Goal: Task Accomplishment & Management: Manage account settings

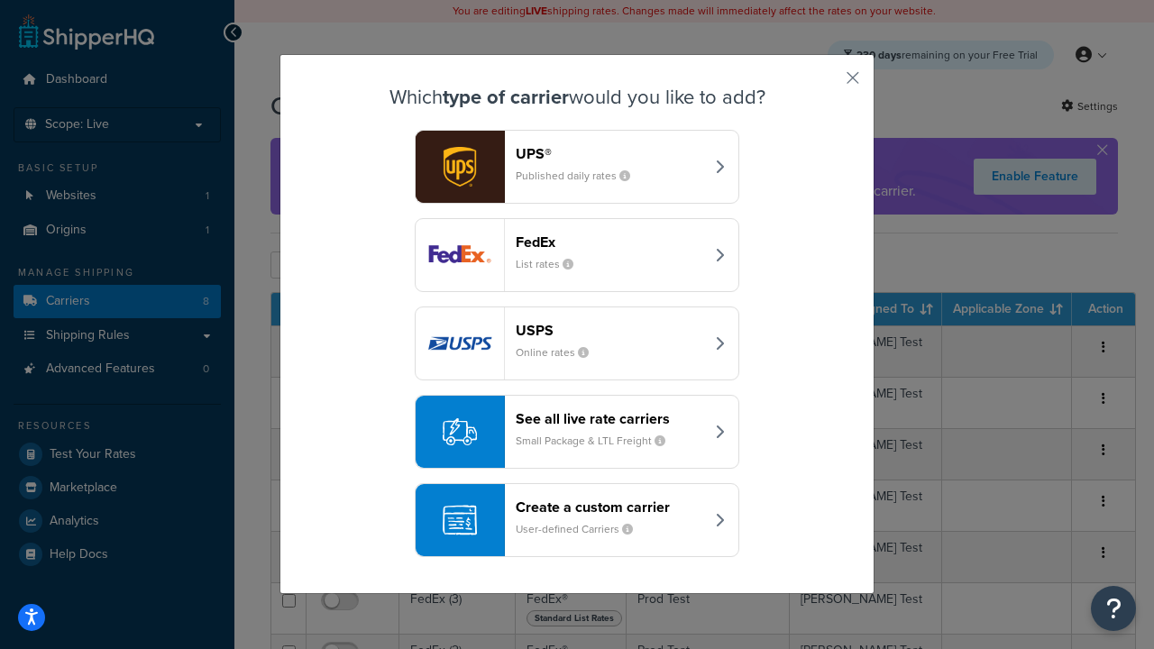
click at [577, 255] on div "FedEx List rates" at bounding box center [610, 254] width 188 height 43
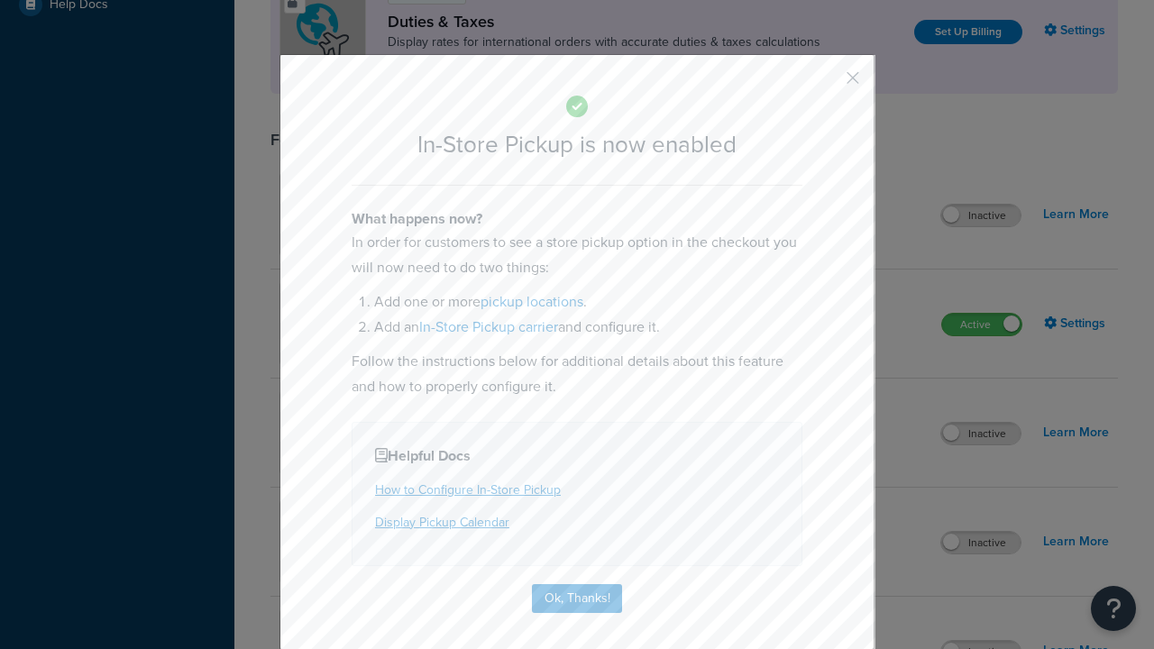
click at [826, 84] on button "button" at bounding box center [826, 84] width 5 height 5
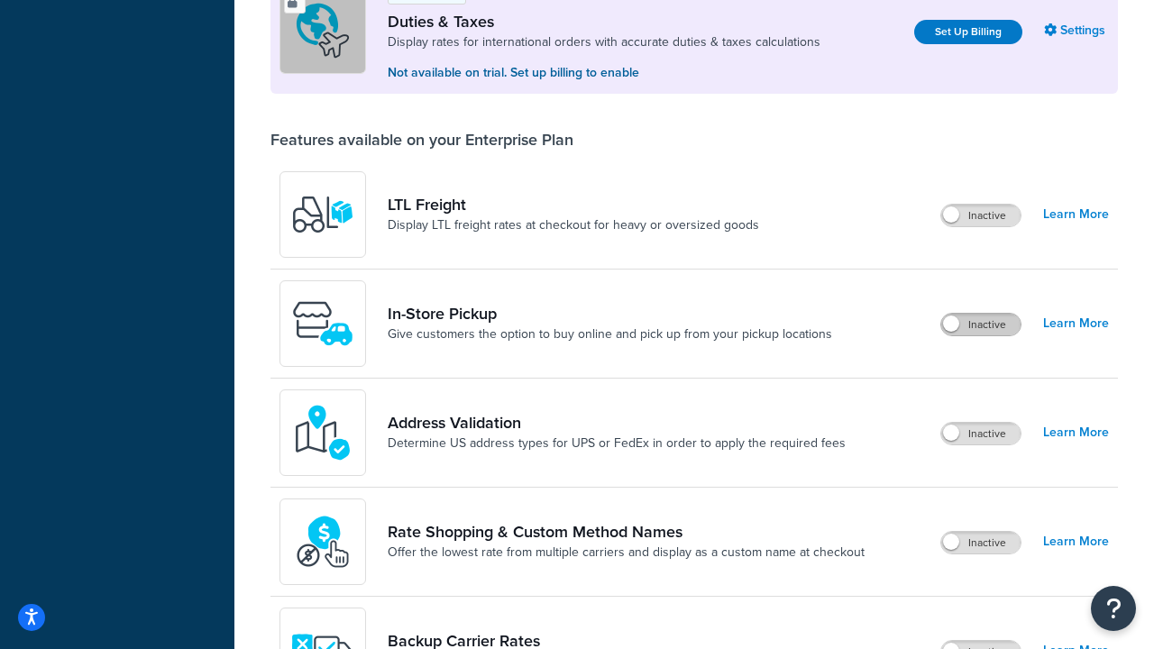
scroll to position [550, 0]
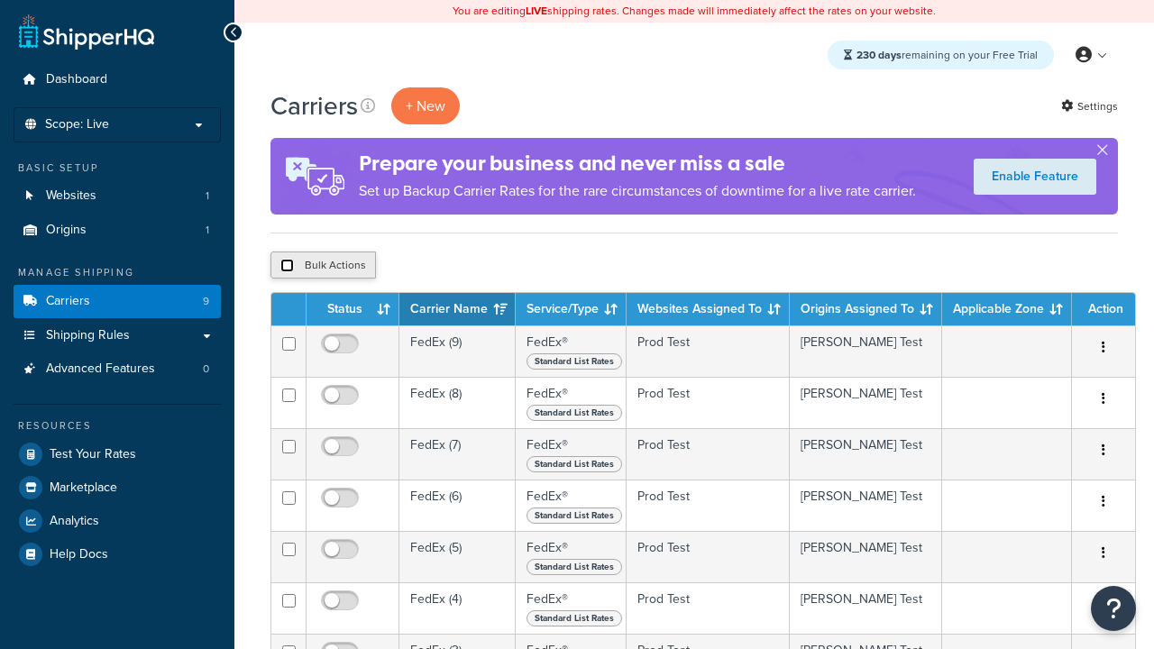
click at [287, 266] on input "checkbox" at bounding box center [287, 266] width 14 height 14
checkbox input "true"
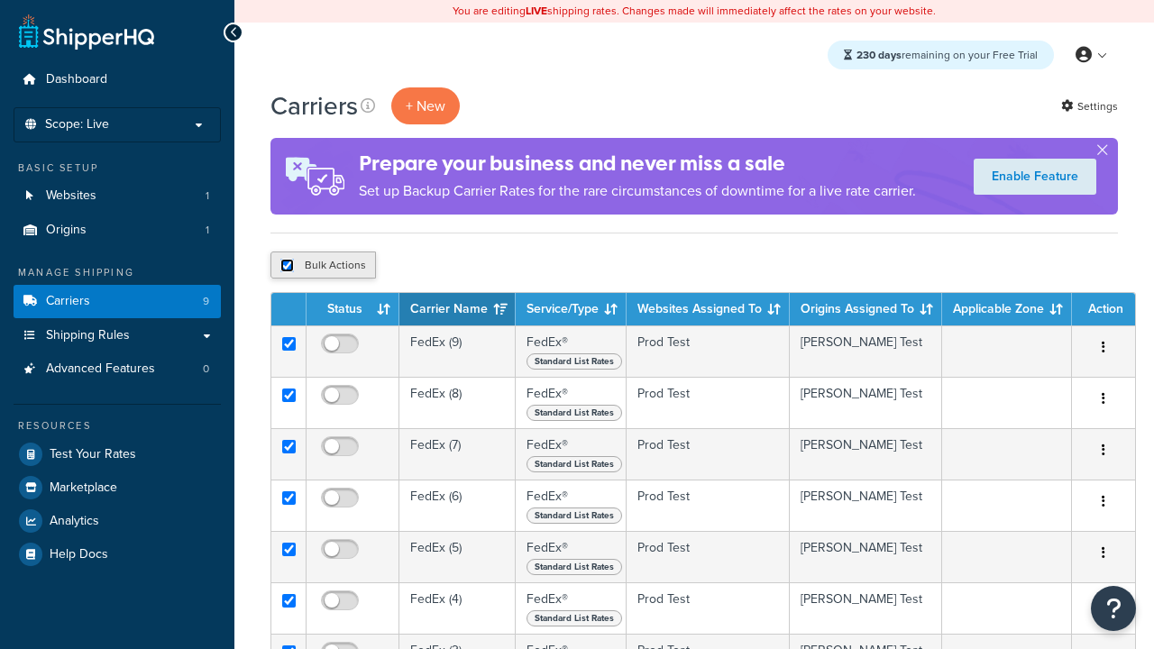
checkbox input "true"
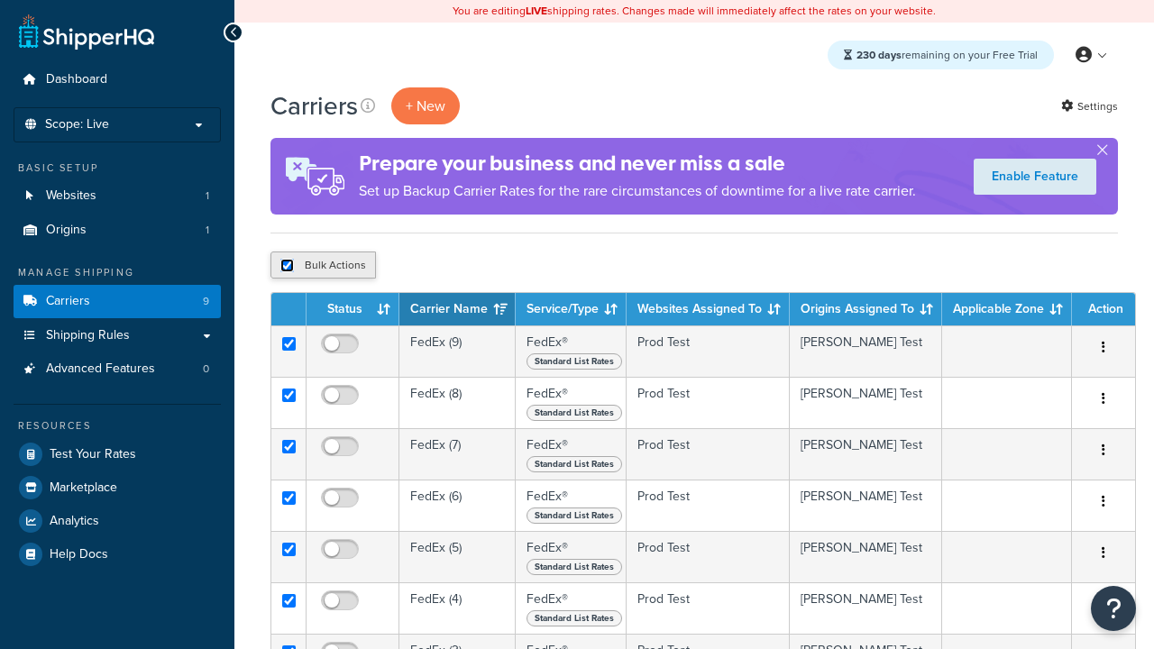
checkbox input "true"
click at [485, 266] on button "Delete" at bounding box center [481, 264] width 62 height 27
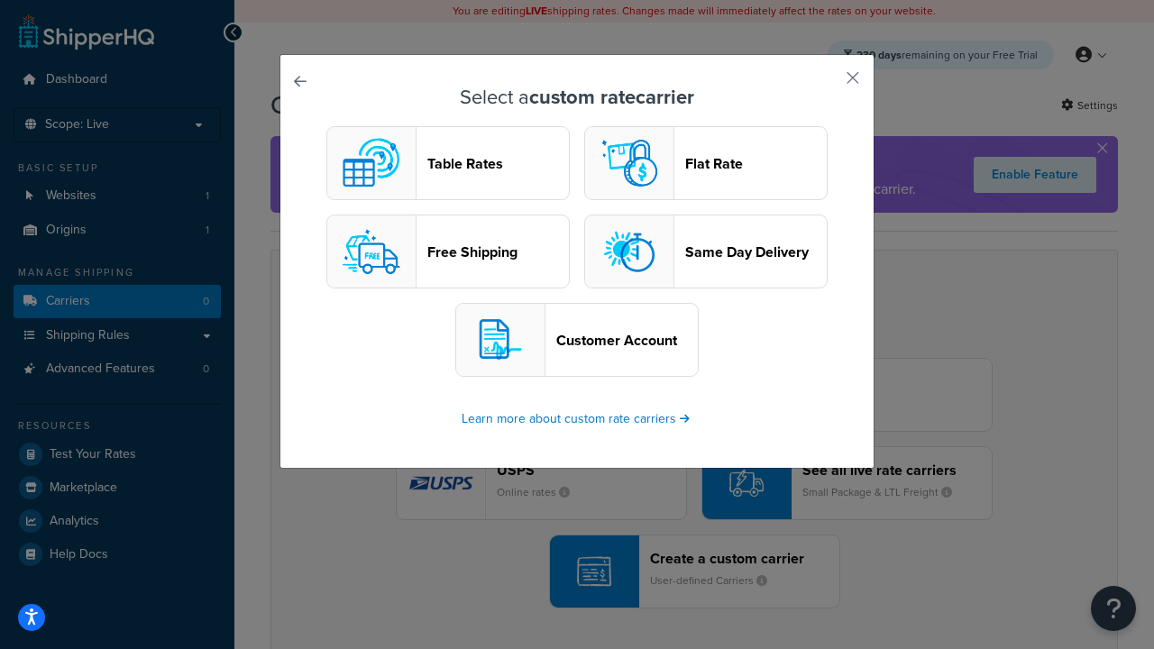
click at [448, 163] on header "Table Rates" at bounding box center [498, 163] width 142 height 17
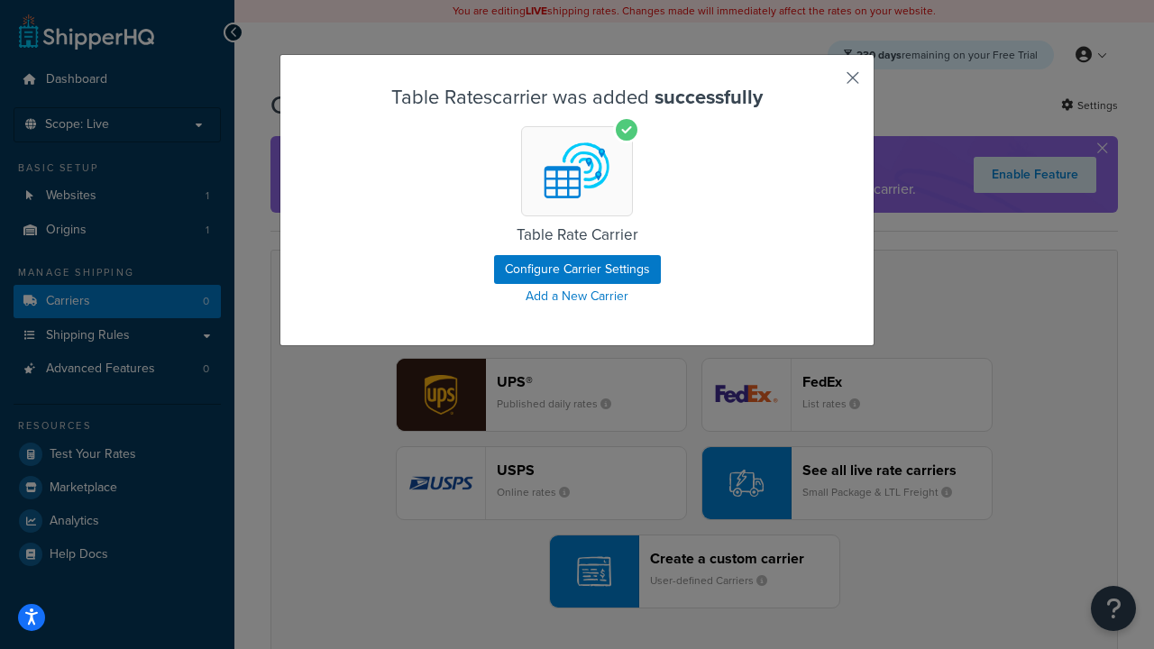
click at [826, 84] on button "button" at bounding box center [826, 84] width 5 height 5
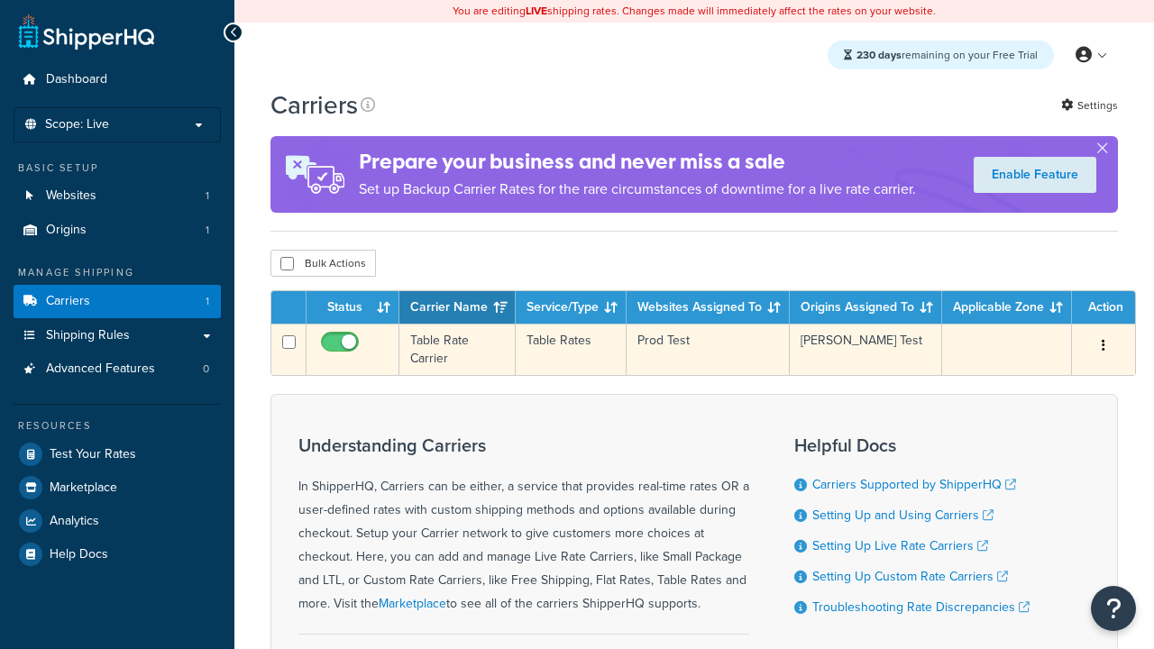
click at [1103, 347] on icon "button" at bounding box center [1103, 345] width 4 height 13
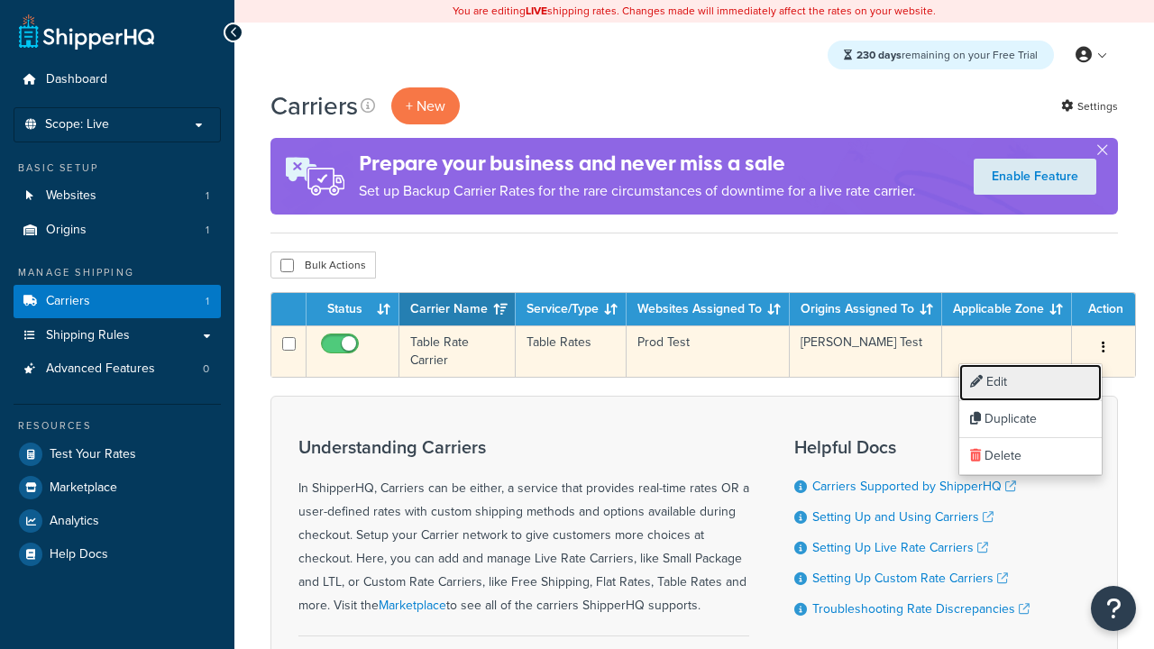
click at [1030, 382] on link "Edit" at bounding box center [1030, 382] width 142 height 37
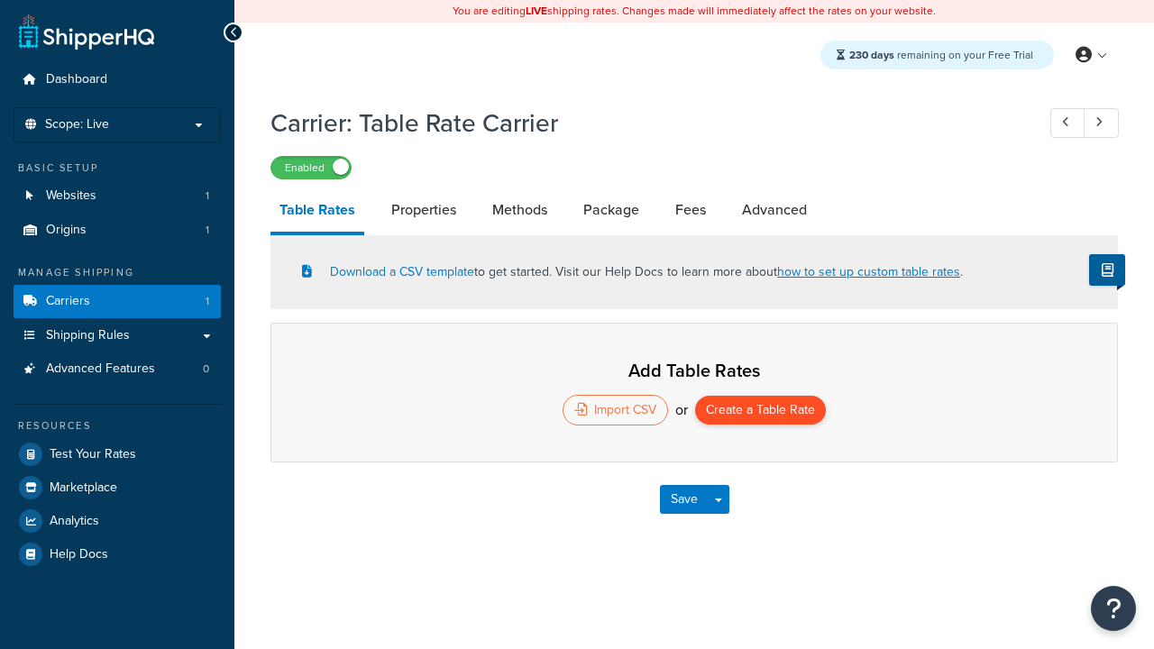
click at [760, 412] on button "Create a Table Rate" at bounding box center [760, 410] width 131 height 29
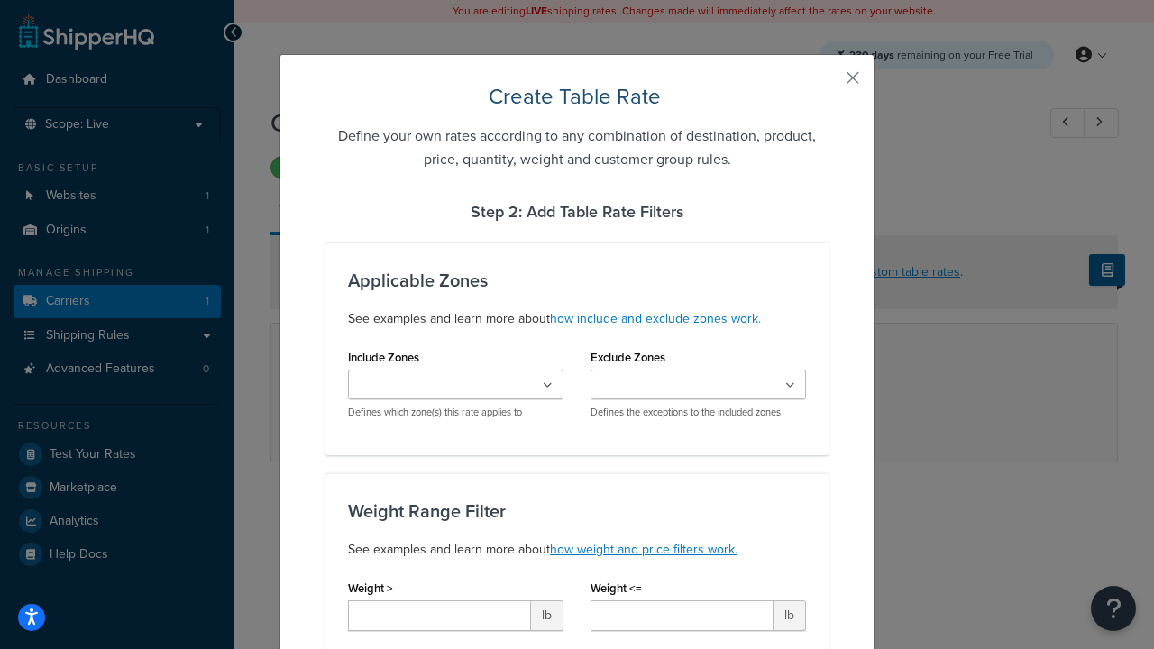
type input "10"
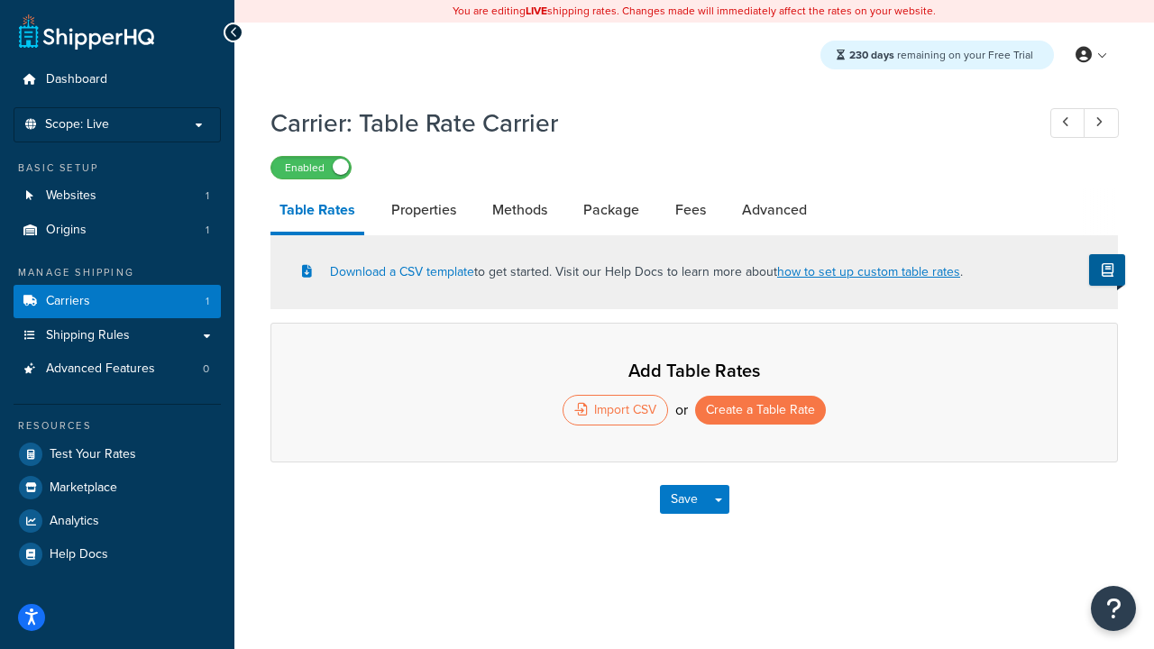
select select "25"
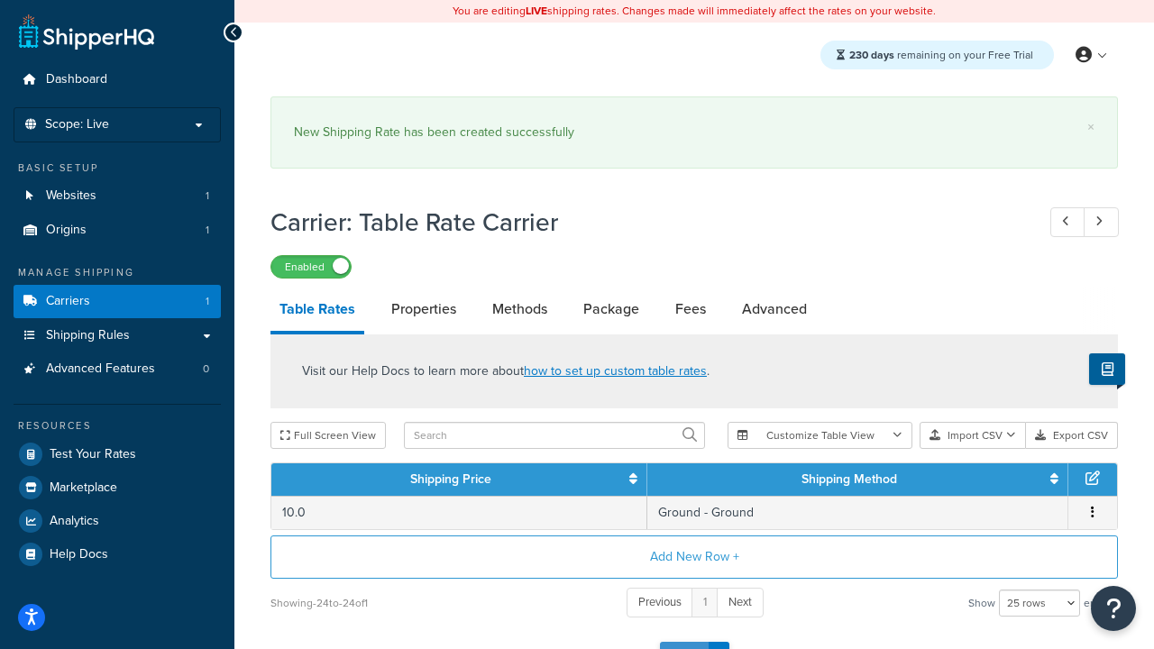
click at [683, 642] on button "Save" at bounding box center [684, 656] width 49 height 29
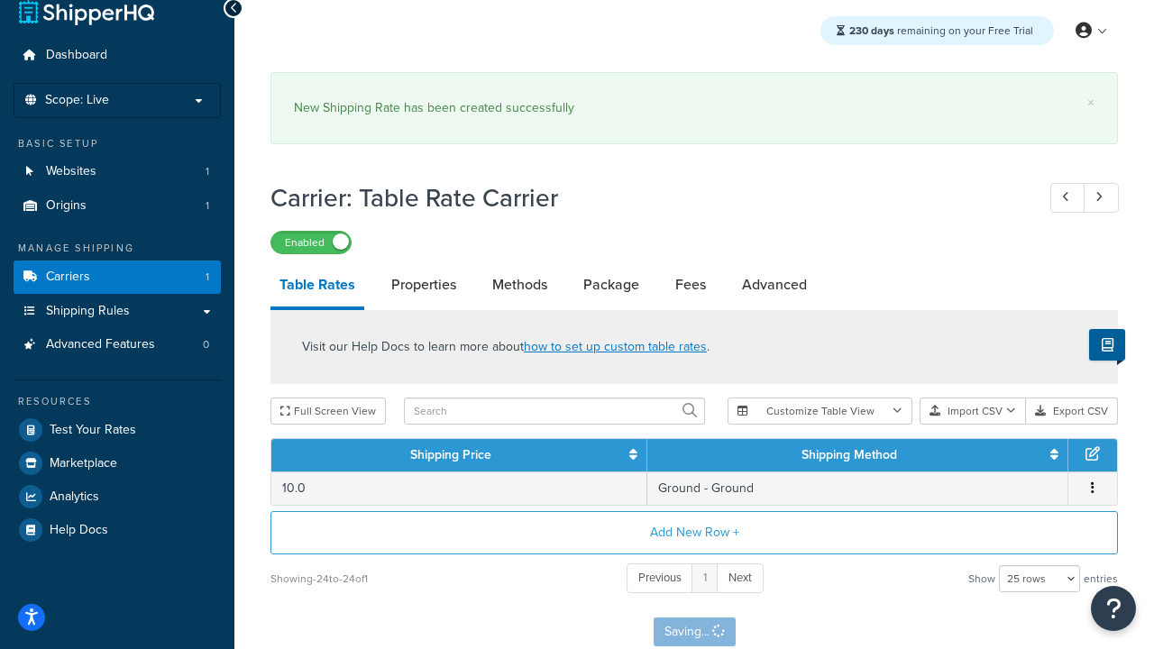
scroll to position [0, 0]
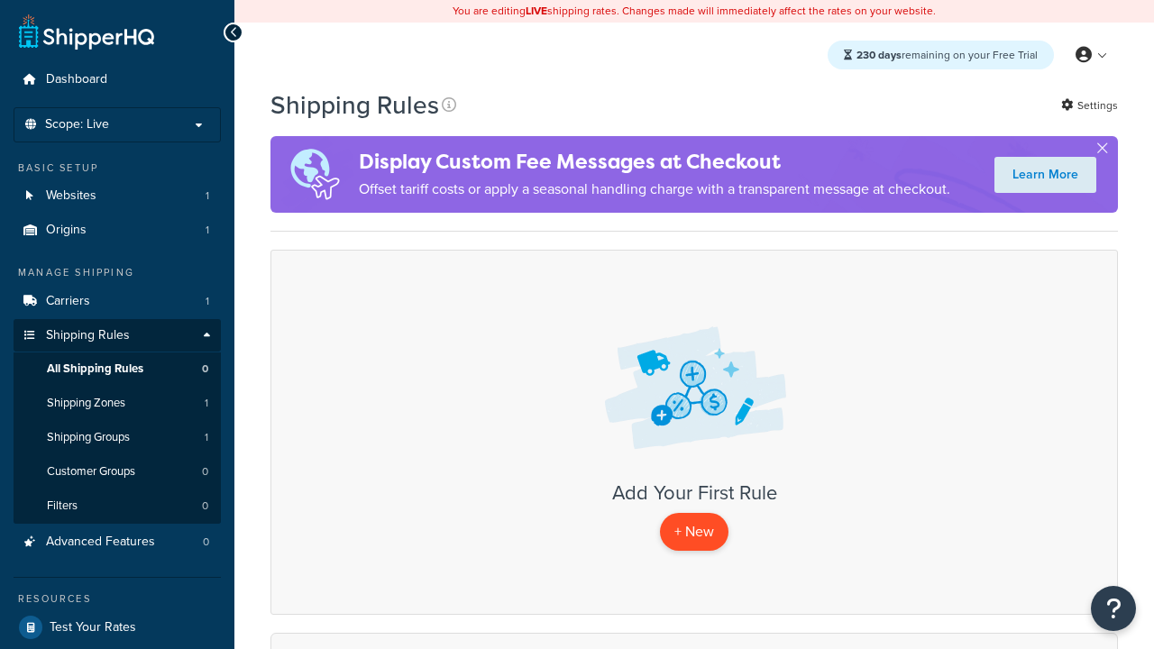
click at [694, 532] on p "+ New" at bounding box center [694, 531] width 69 height 37
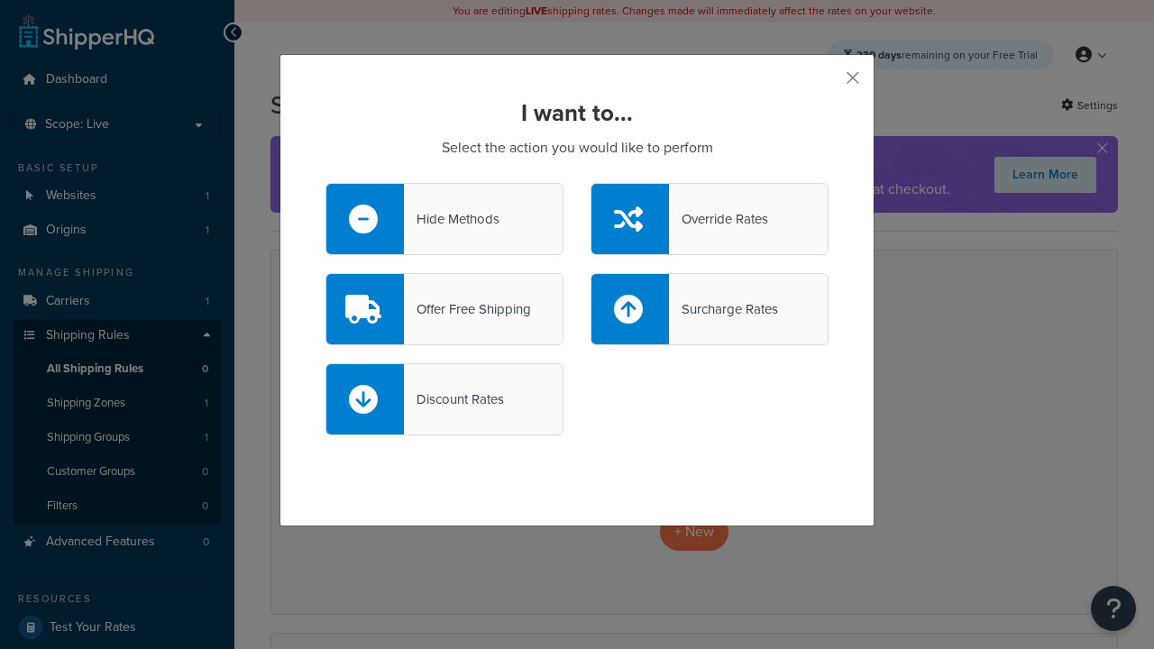
click at [709, 219] on div "Override Rates" at bounding box center [718, 218] width 99 height 25
click at [0, 0] on input "Override Rates" at bounding box center [0, 0] width 0 height 0
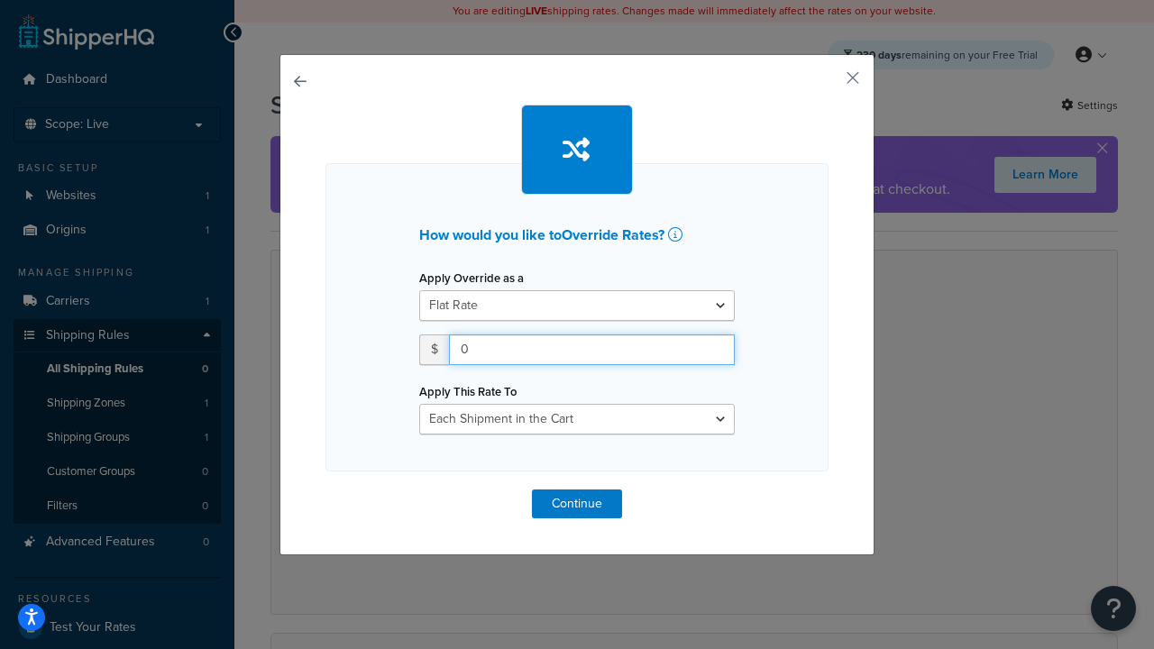
type input "100"
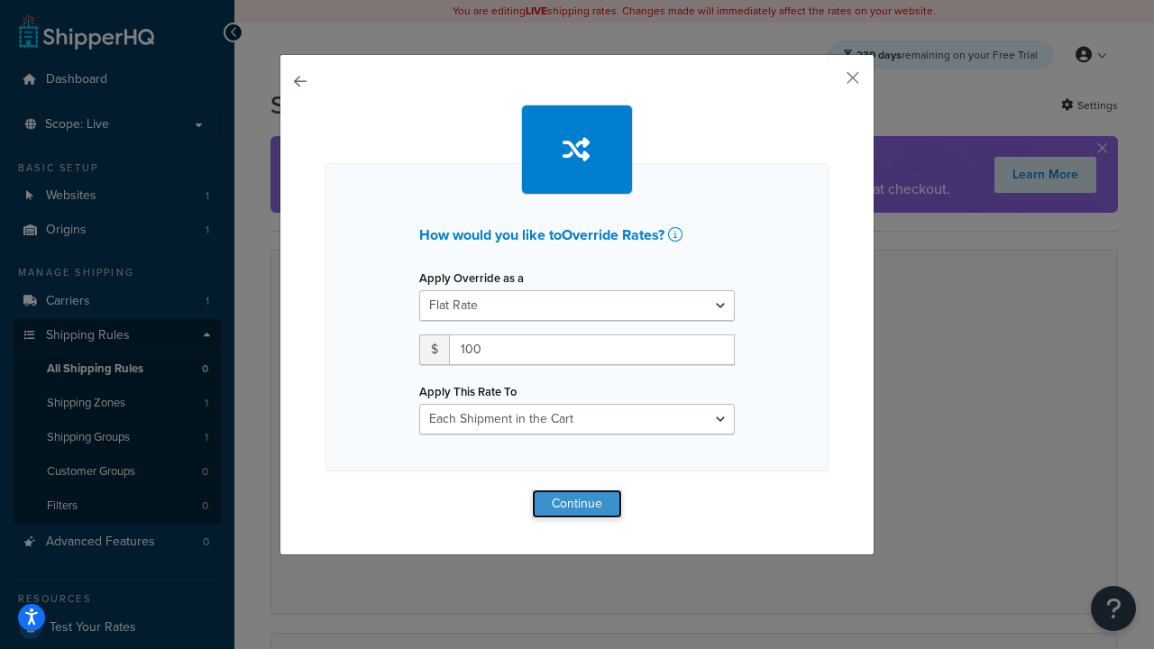
click at [577, 503] on button "Continue" at bounding box center [577, 503] width 90 height 29
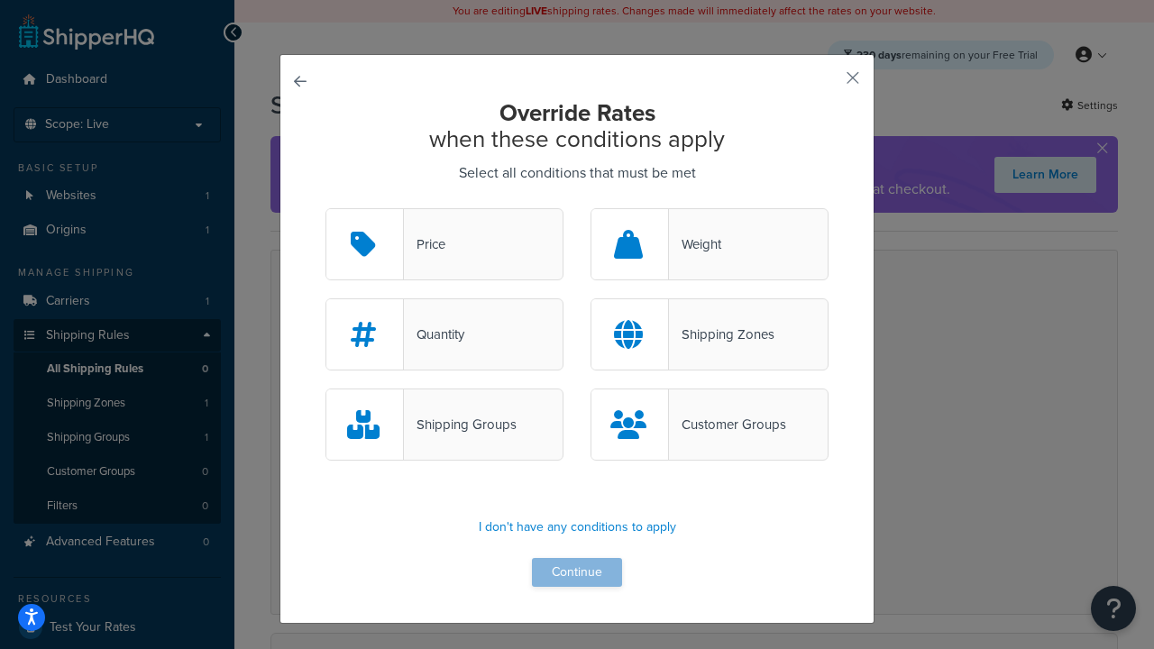
click at [444, 245] on div "Price" at bounding box center [424, 244] width 41 height 25
click at [0, 0] on input "Price" at bounding box center [0, 0] width 0 height 0
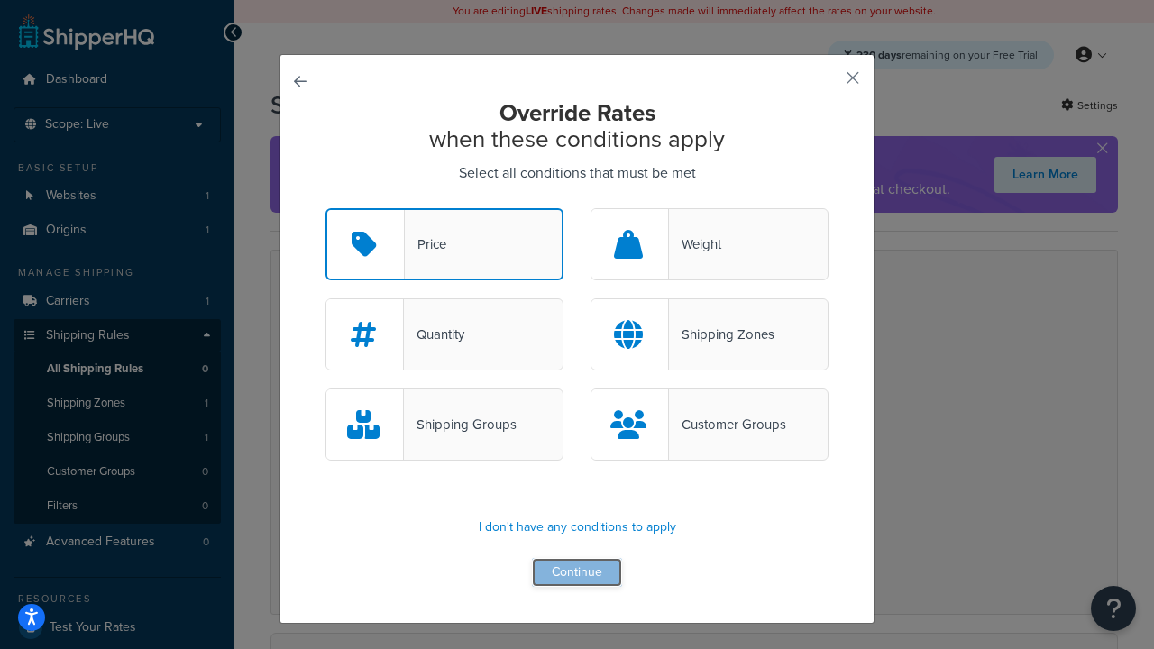
click at [577, 573] on button "Continue" at bounding box center [577, 572] width 90 height 29
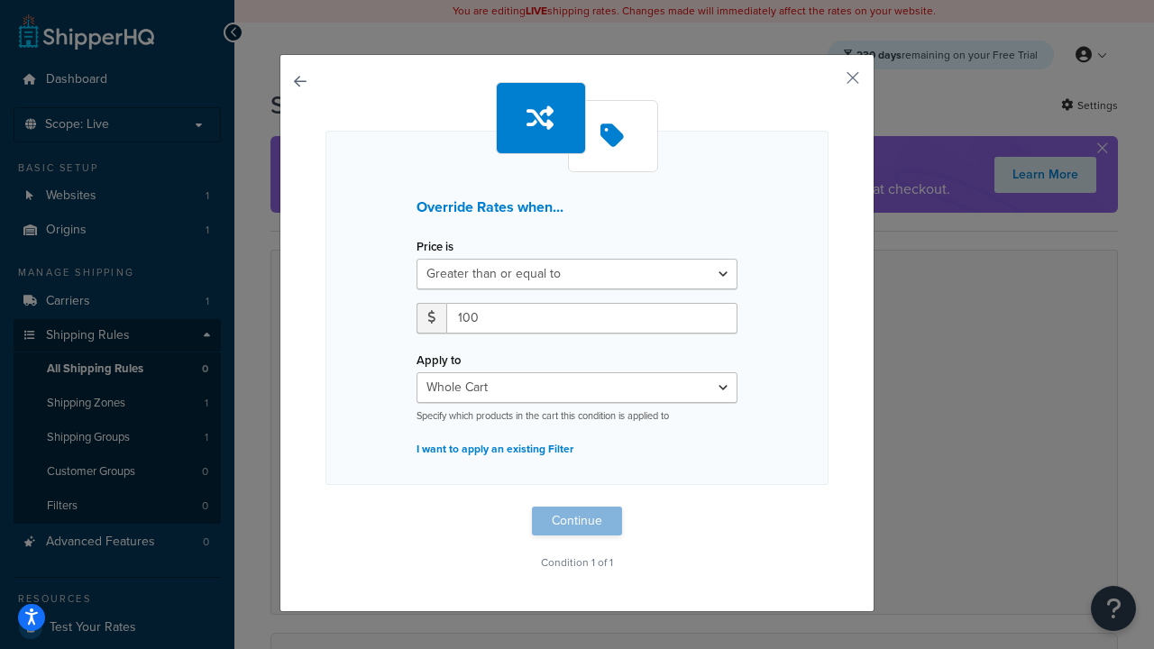
type input "100"
click at [577, 521] on button "Continue" at bounding box center [577, 521] width 90 height 29
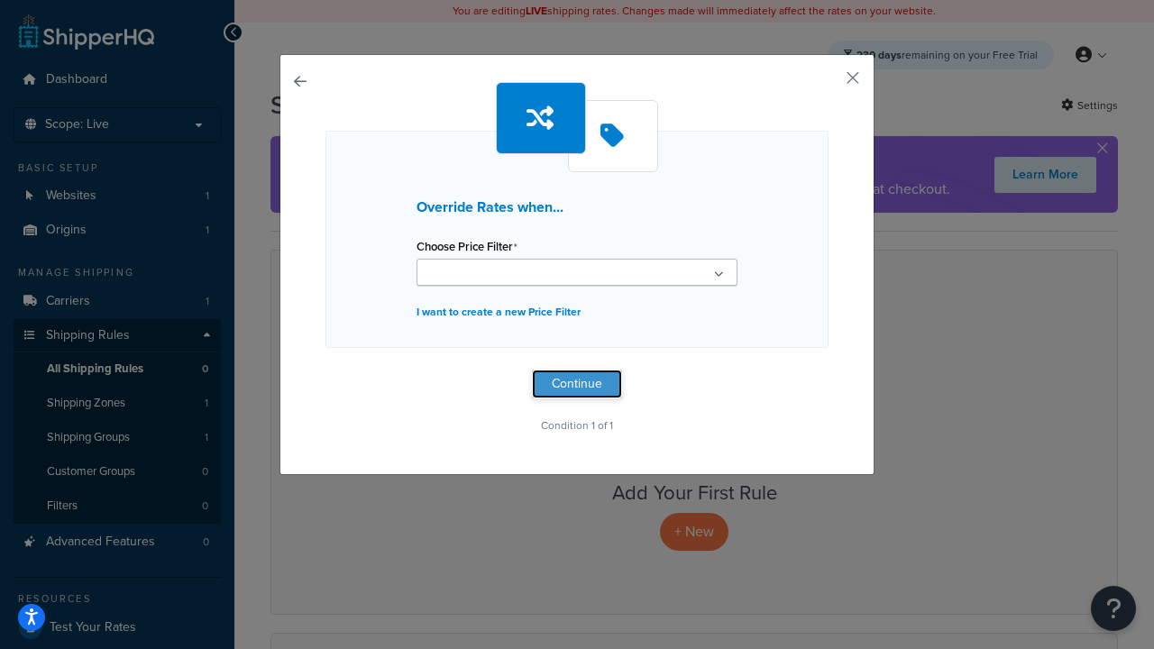
click at [577, 384] on button "Continue" at bounding box center [577, 384] width 90 height 29
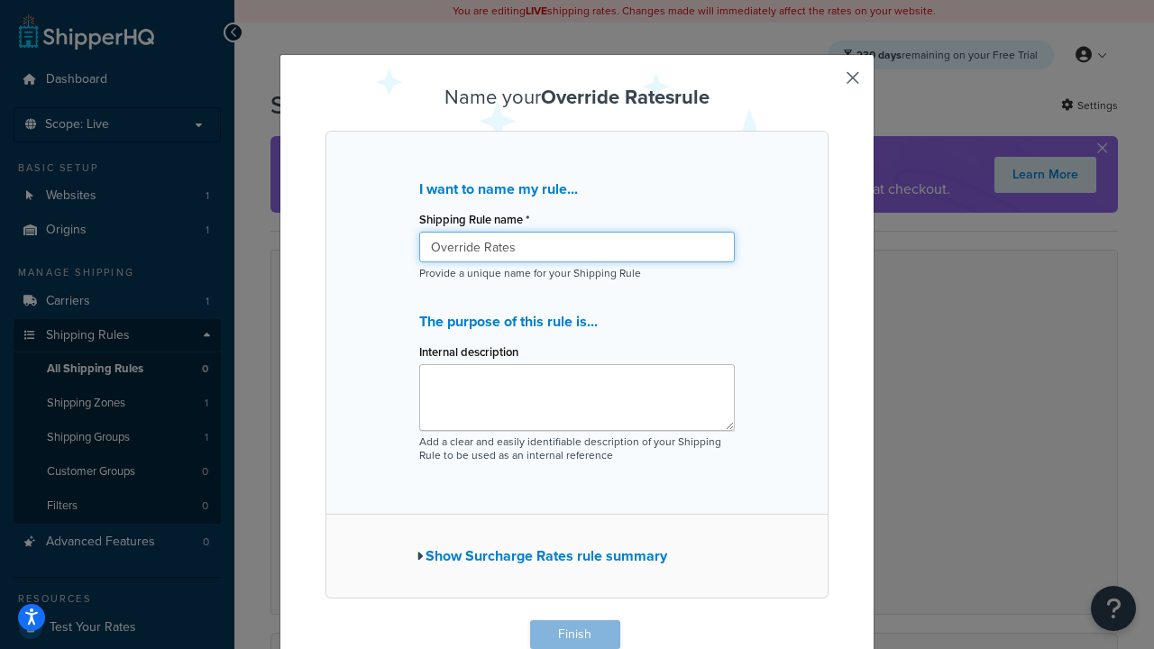
type input "Override Rates"
click at [574, 635] on button "Finish" at bounding box center [575, 634] width 90 height 29
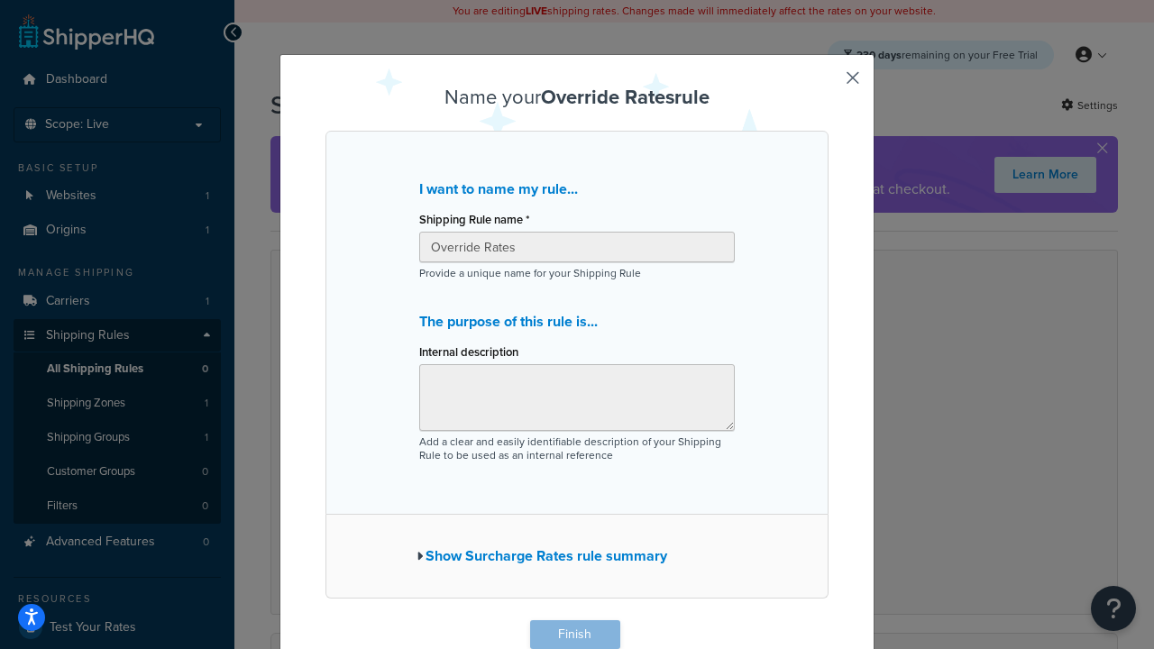
scroll to position [1, 0]
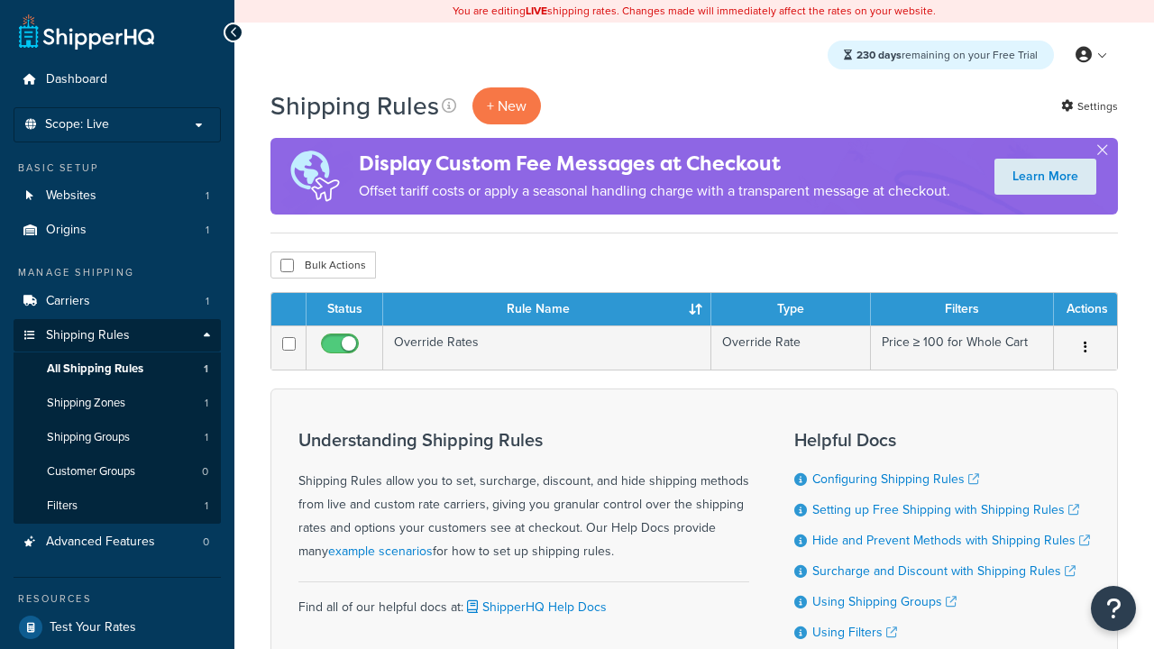
click at [344, 310] on th "Status" at bounding box center [344, 309] width 77 height 32
click at [546, 310] on th "Rule Name" at bounding box center [547, 309] width 328 height 32
click at [790, 310] on th "Type" at bounding box center [791, 309] width 160 height 32
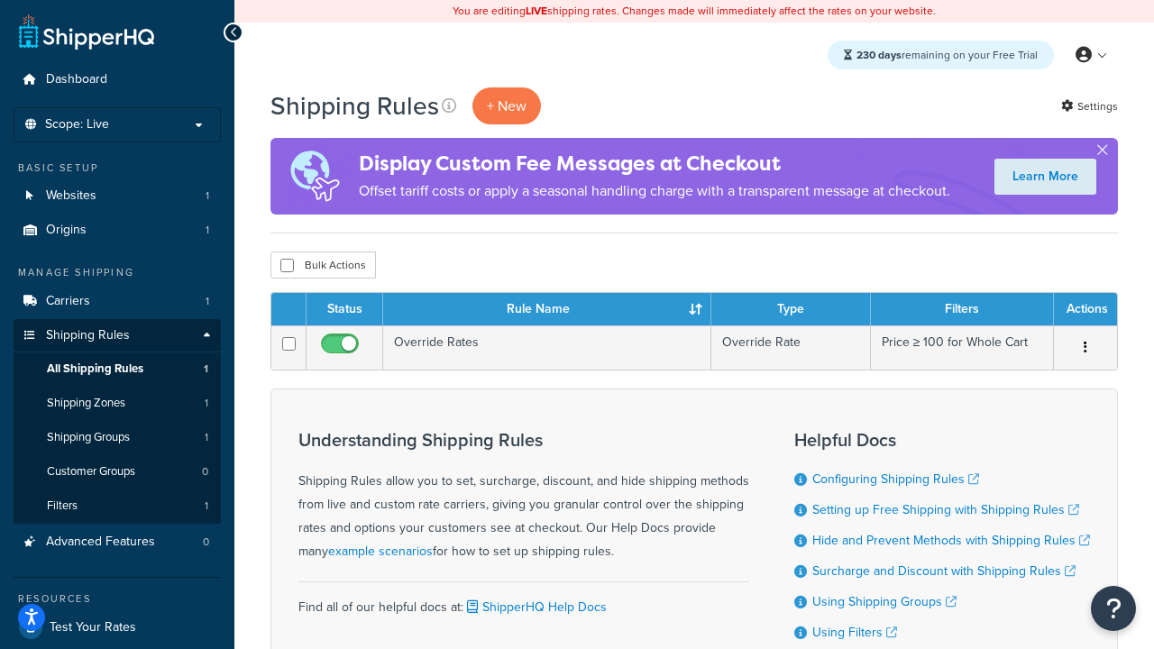
click at [790, 310] on th "Type" at bounding box center [791, 309] width 160 height 32
click at [962, 310] on th "Filters" at bounding box center [962, 309] width 183 height 32
click at [1084, 310] on th "Actions" at bounding box center [1085, 309] width 63 height 32
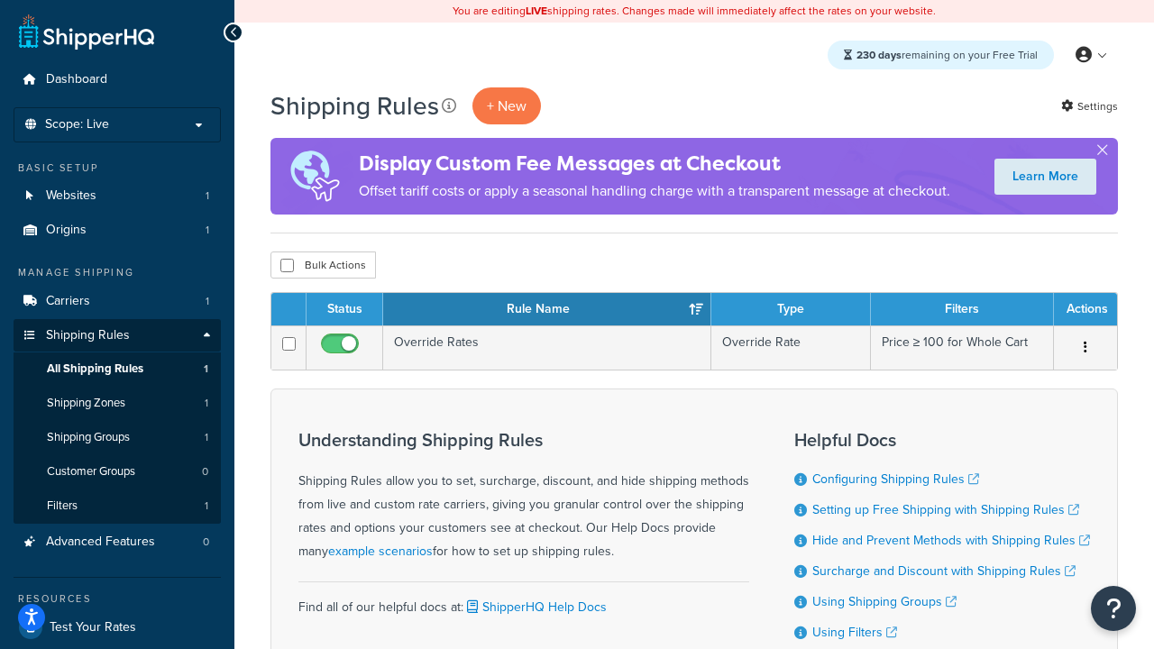
click at [1084, 310] on th "Actions" at bounding box center [1085, 309] width 63 height 32
click at [449, 105] on icon at bounding box center [449, 105] width 14 height 14
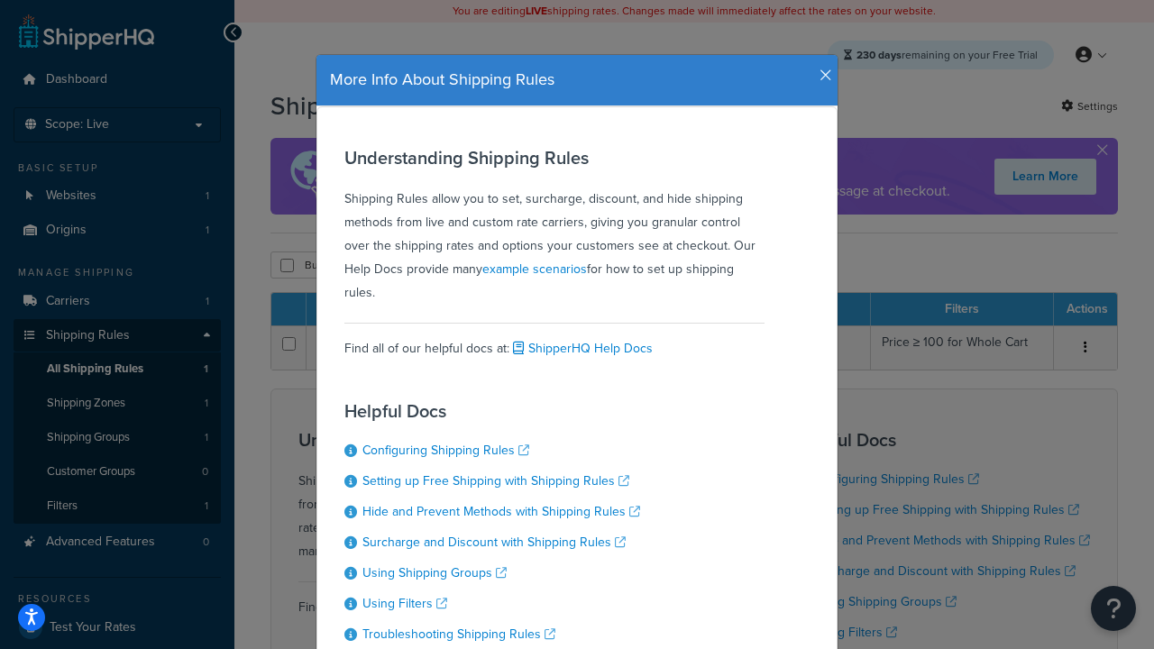
click at [821, 69] on icon "button" at bounding box center [825, 76] width 13 height 16
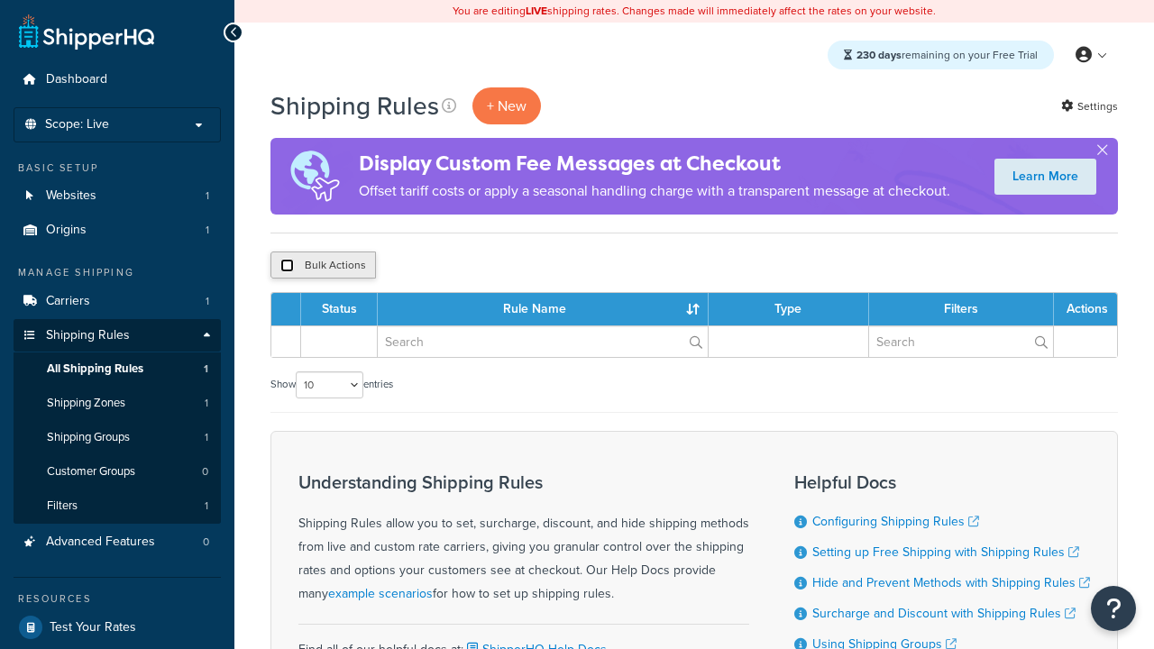
click at [287, 266] on input "checkbox" at bounding box center [287, 266] width 14 height 14
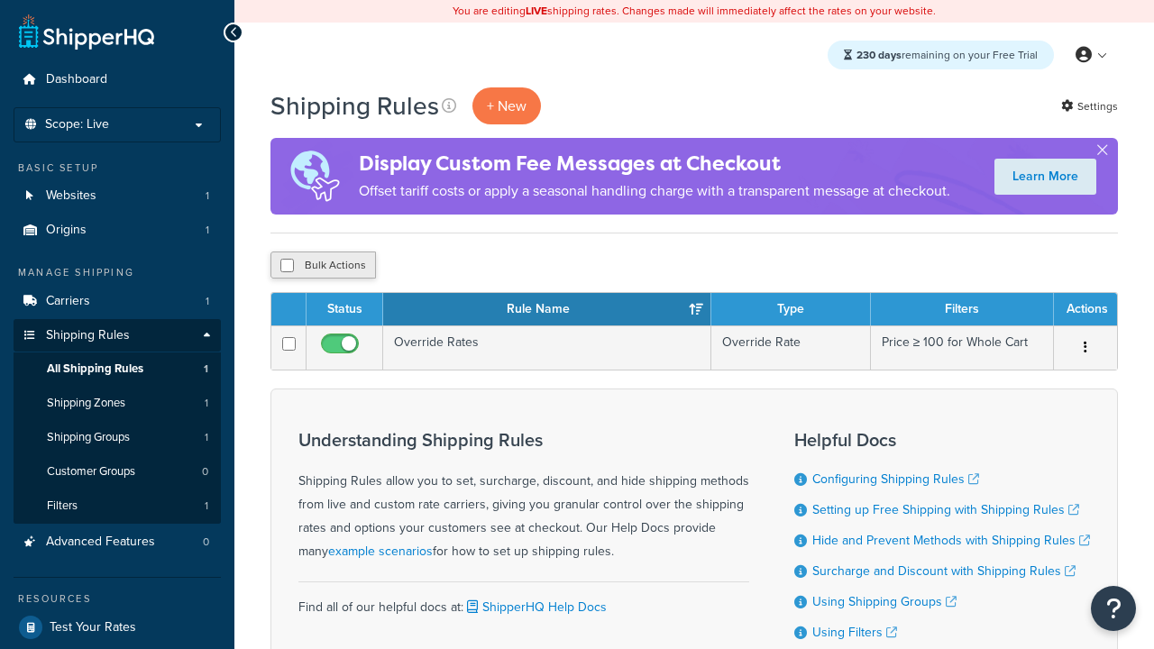
click at [323, 266] on button "Bulk Actions" at bounding box center [322, 264] width 105 height 27
checkbox input "true"
click at [0, 0] on button "Delete" at bounding box center [0, 0] width 0 height 0
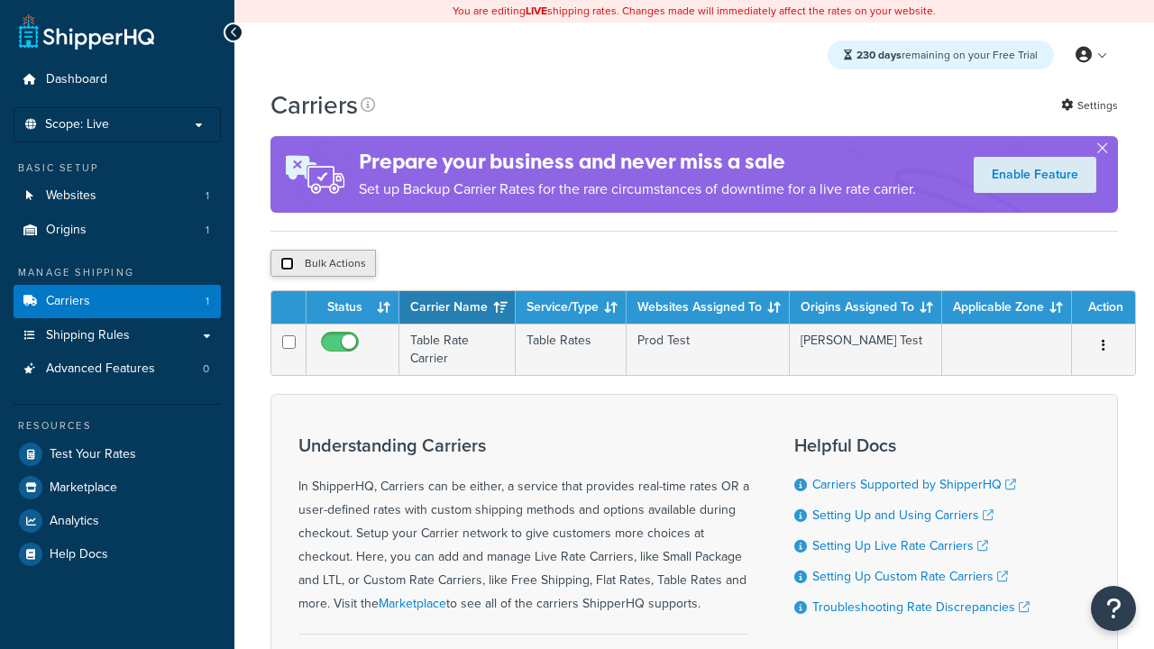
click at [287, 266] on input "checkbox" at bounding box center [287, 264] width 14 height 14
checkbox input "true"
click at [0, 0] on button "Delete" at bounding box center [0, 0] width 0 height 0
